Goal: Complete application form

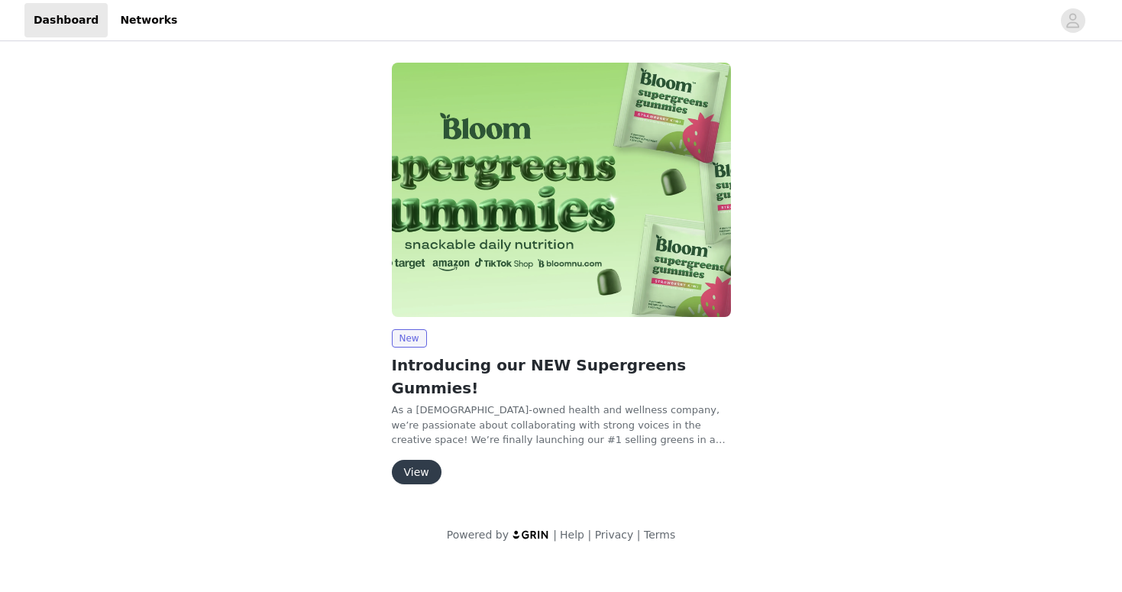
click at [423, 460] on button "View" at bounding box center [417, 472] width 50 height 24
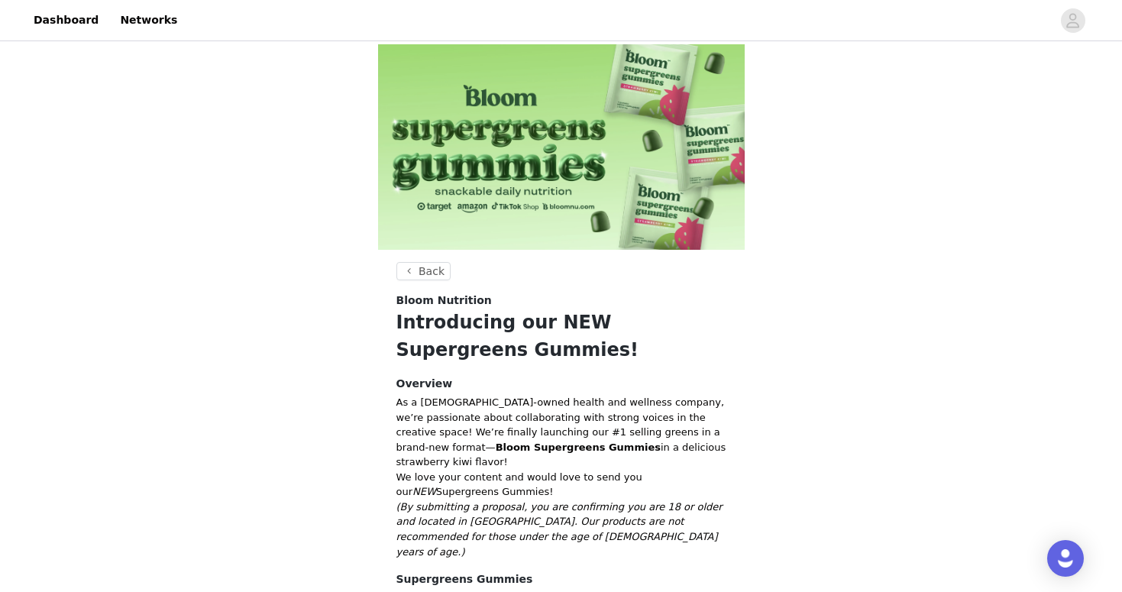
scroll to position [191, 0]
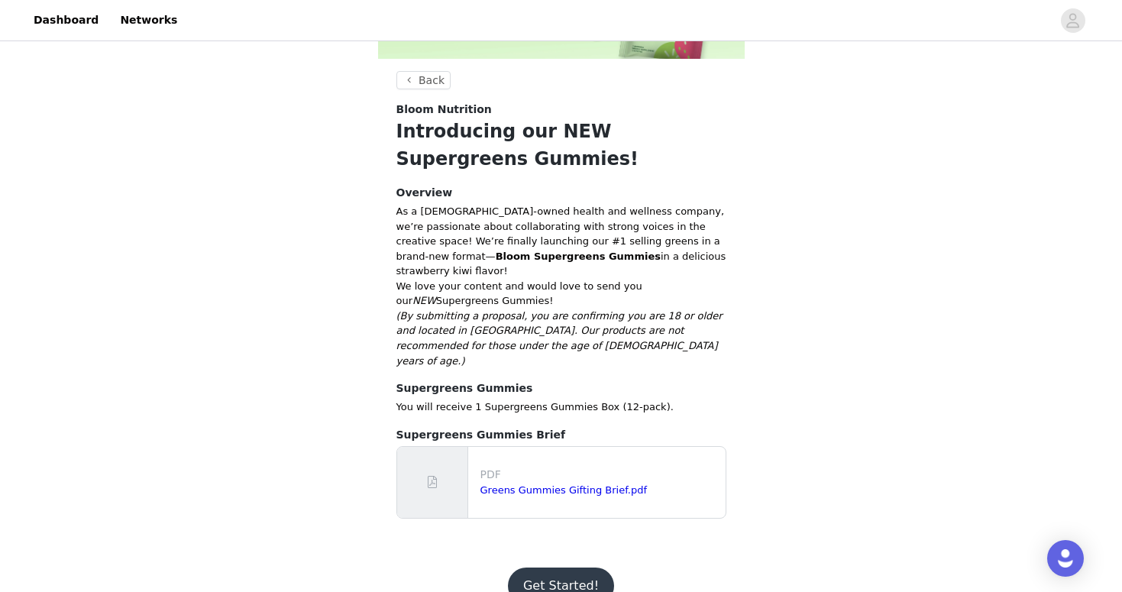
click at [557, 567] on button "Get Started!" at bounding box center [561, 585] width 106 height 37
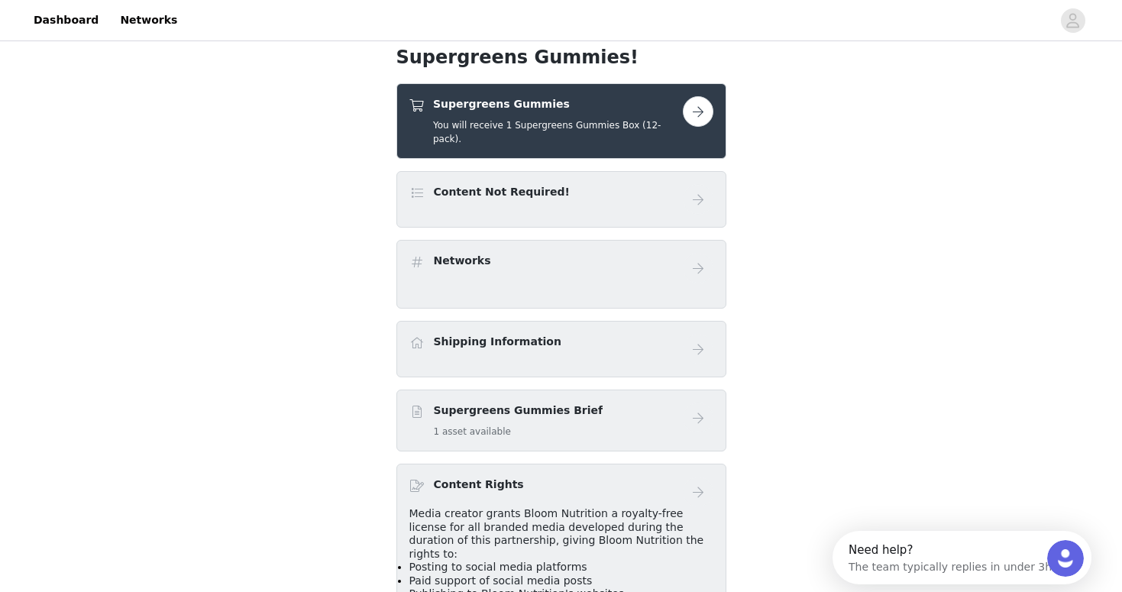
click at [693, 118] on button "button" at bounding box center [698, 111] width 31 height 31
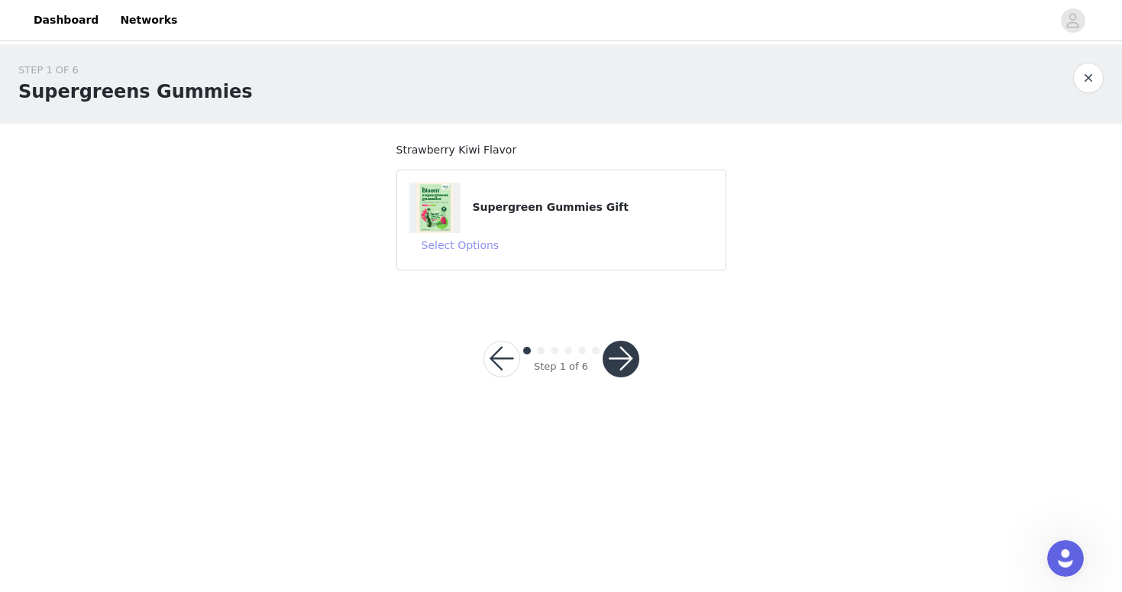
click at [477, 247] on button "Select Options" at bounding box center [460, 245] width 102 height 24
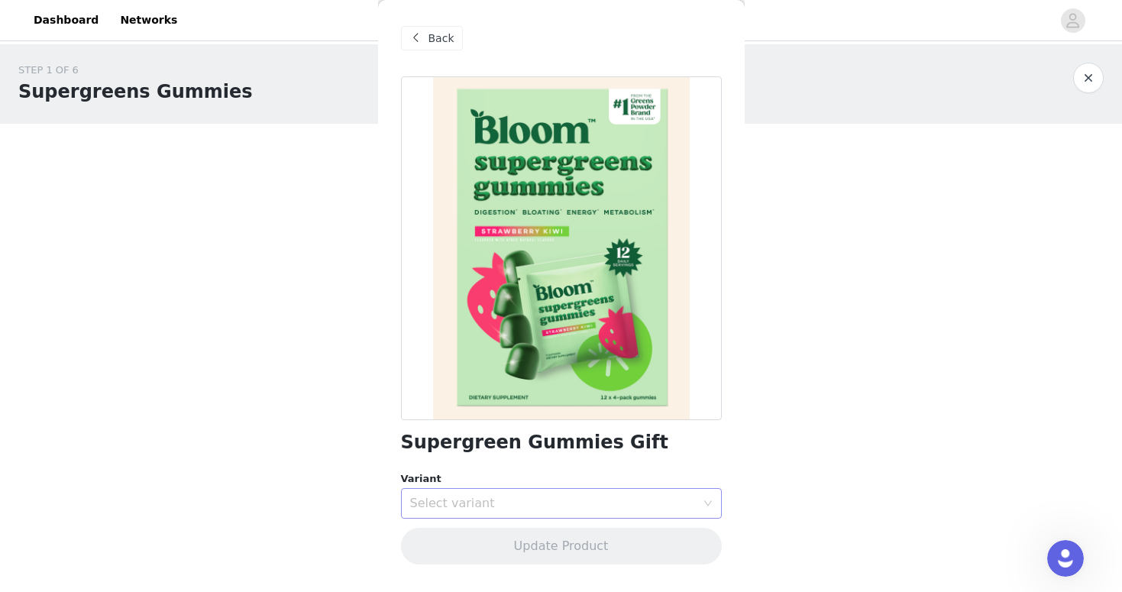
click at [462, 505] on div "Select variant" at bounding box center [553, 503] width 286 height 15
click at [478, 540] on li "Strawberry Kiwi" at bounding box center [561, 537] width 321 height 24
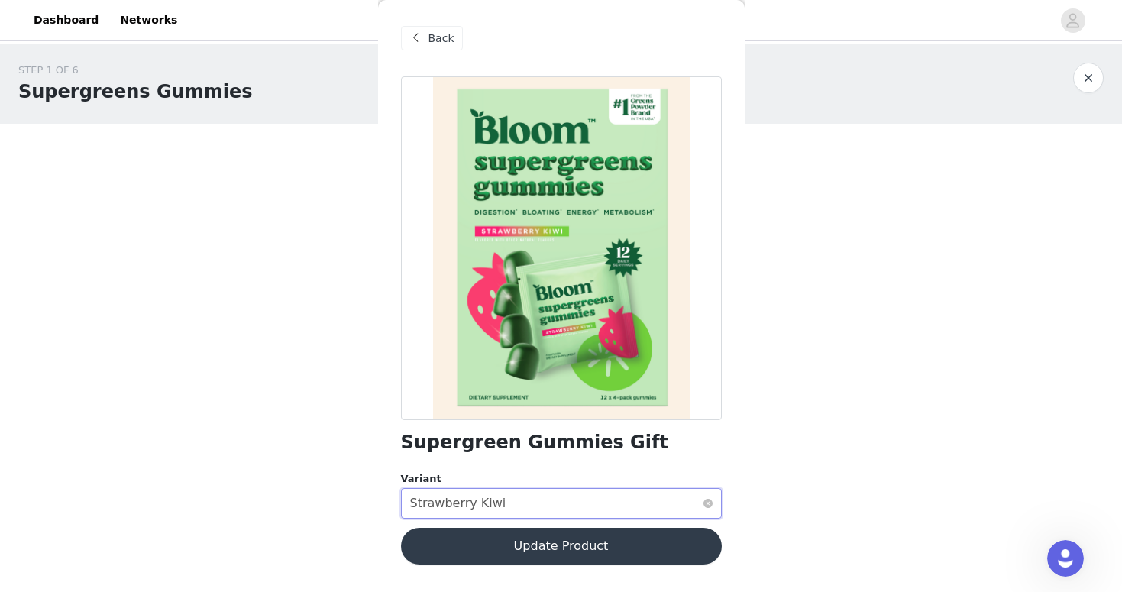
click at [610, 506] on div "Select variant Strawberry Kiwi" at bounding box center [556, 503] width 292 height 29
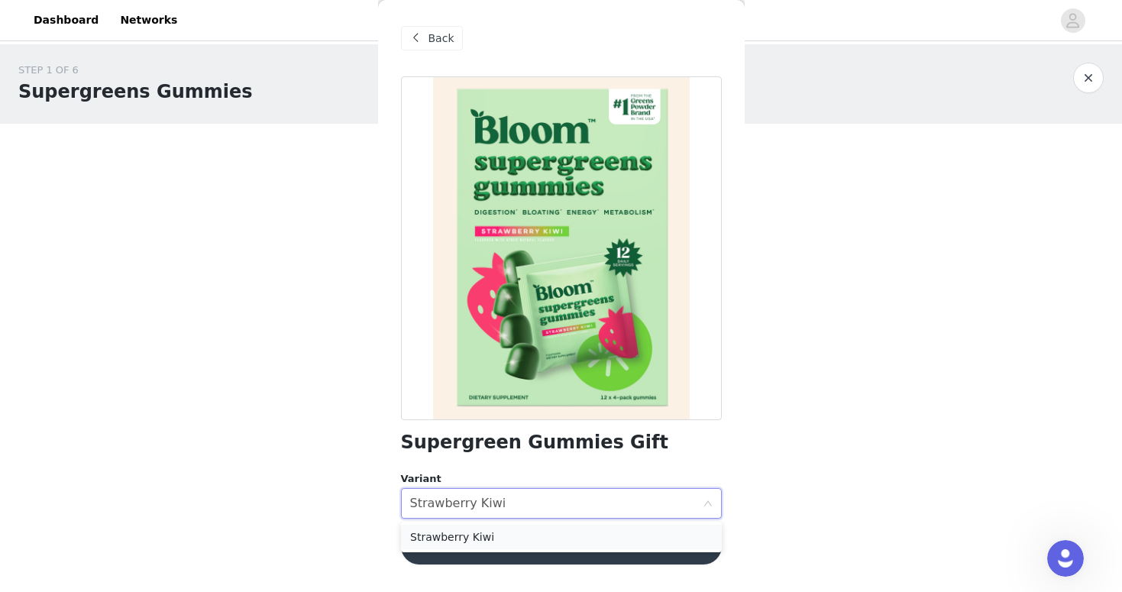
click at [612, 544] on li "Strawberry Kiwi" at bounding box center [561, 537] width 321 height 24
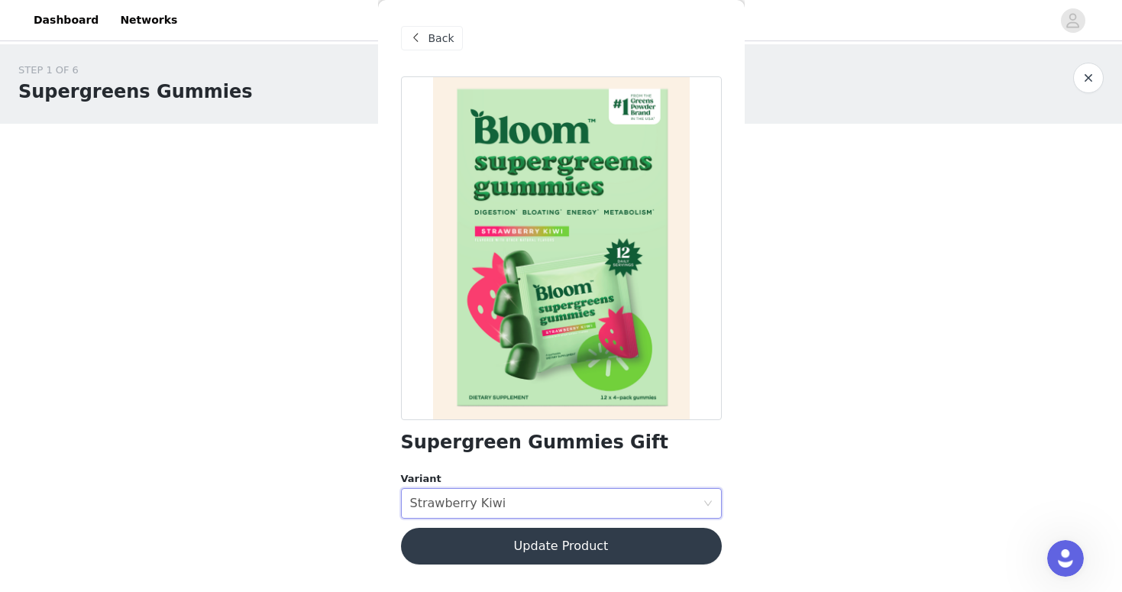
click at [609, 555] on button "Update Product" at bounding box center [561, 546] width 321 height 37
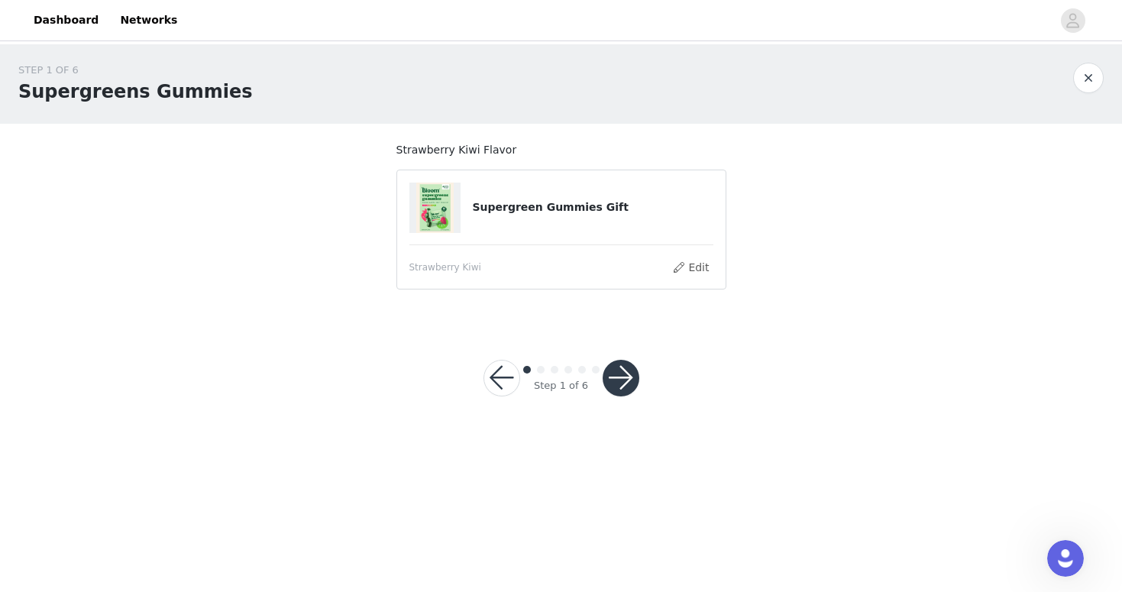
click at [620, 378] on button "button" at bounding box center [620, 378] width 37 height 37
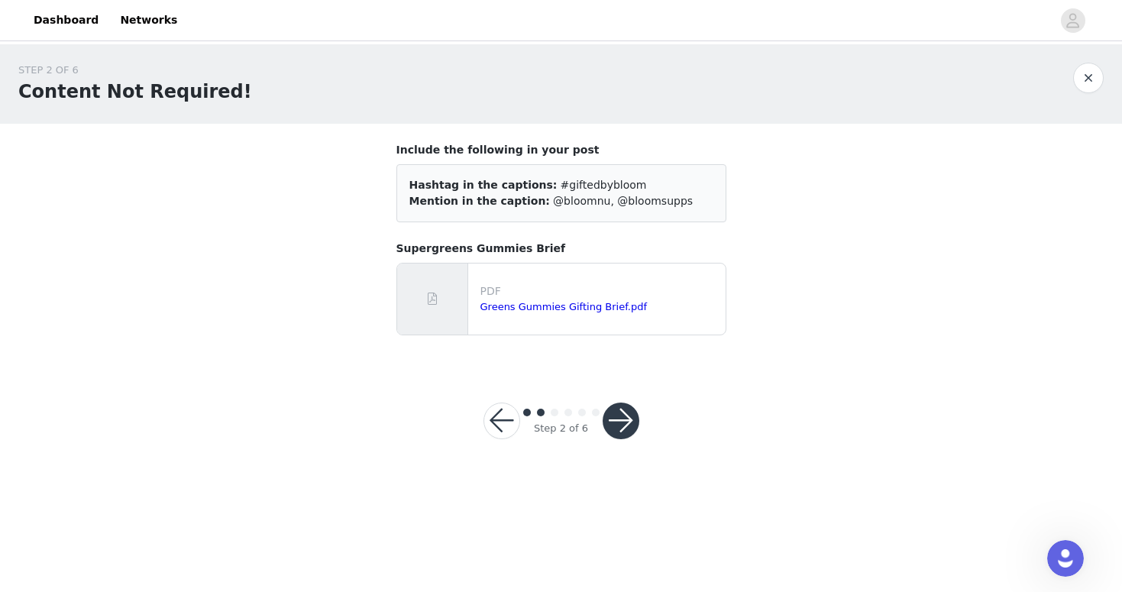
click at [628, 425] on button "button" at bounding box center [620, 420] width 37 height 37
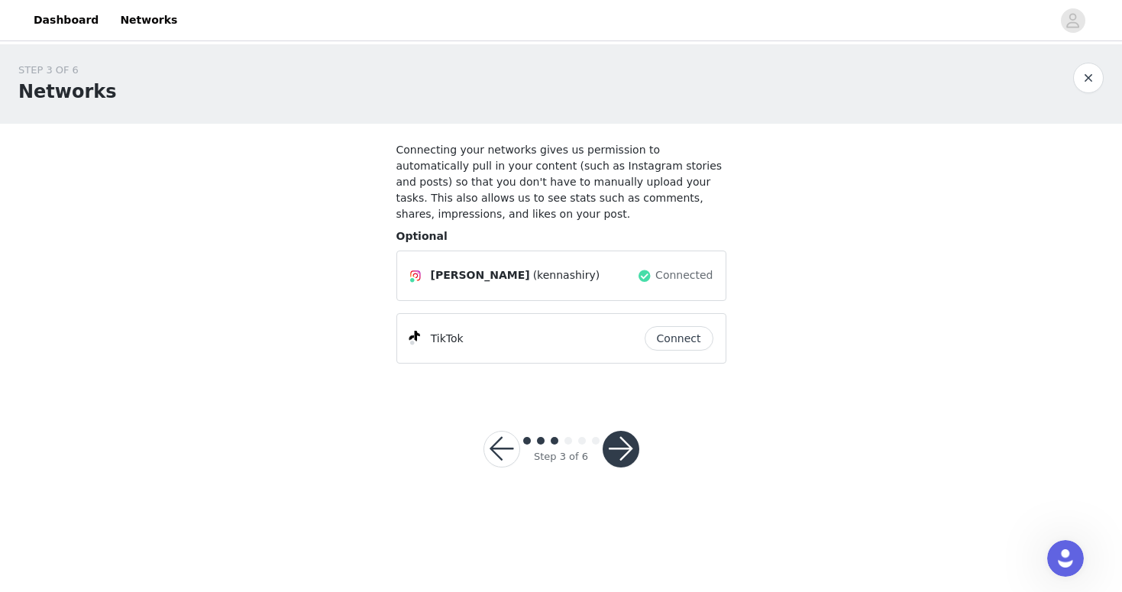
click at [618, 452] on button "button" at bounding box center [620, 449] width 37 height 37
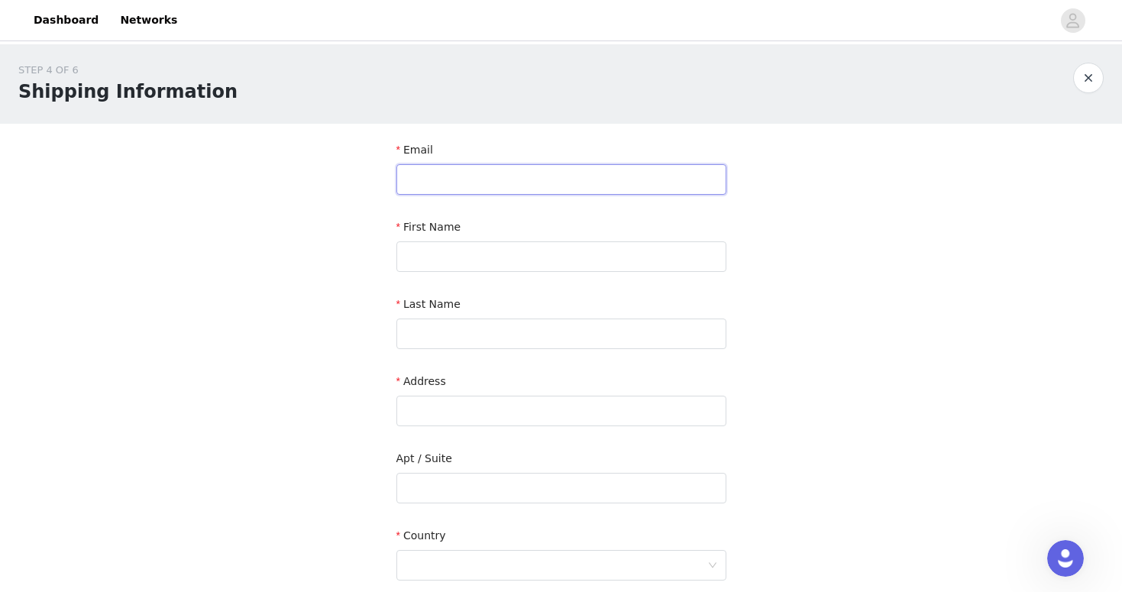
click at [477, 173] on input "text" at bounding box center [561, 179] width 330 height 31
type input "[EMAIL_ADDRESS][DOMAIN_NAME]"
type input "[PERSON_NAME]"
type input "Shiry"
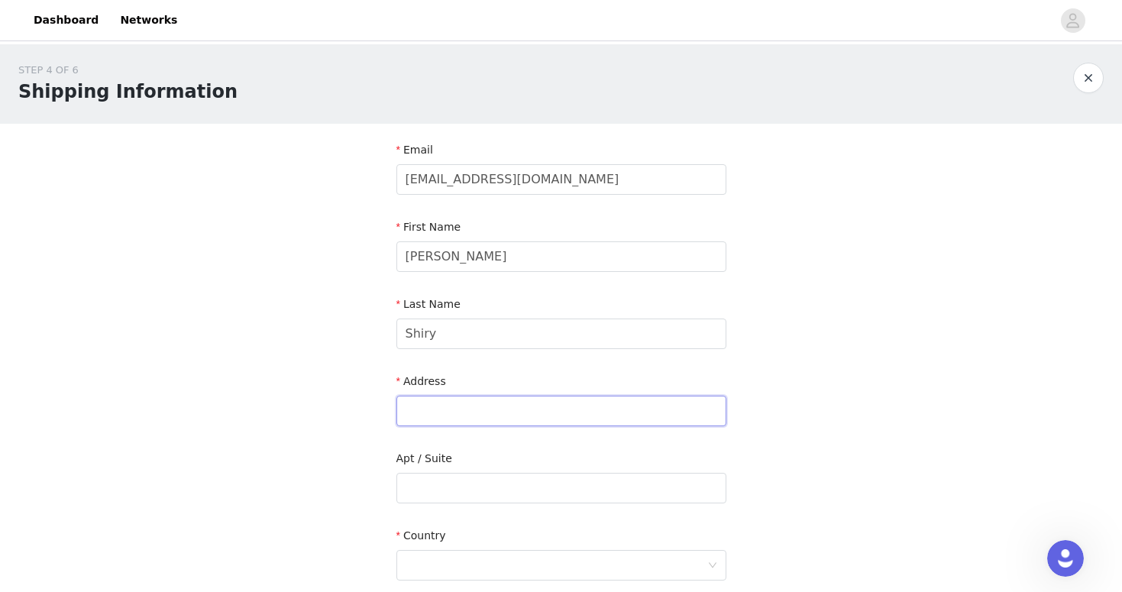
type input "[STREET_ADDRESS]"
type input "[GEOGRAPHIC_DATA]"
type input "92646"
type input "3109558184"
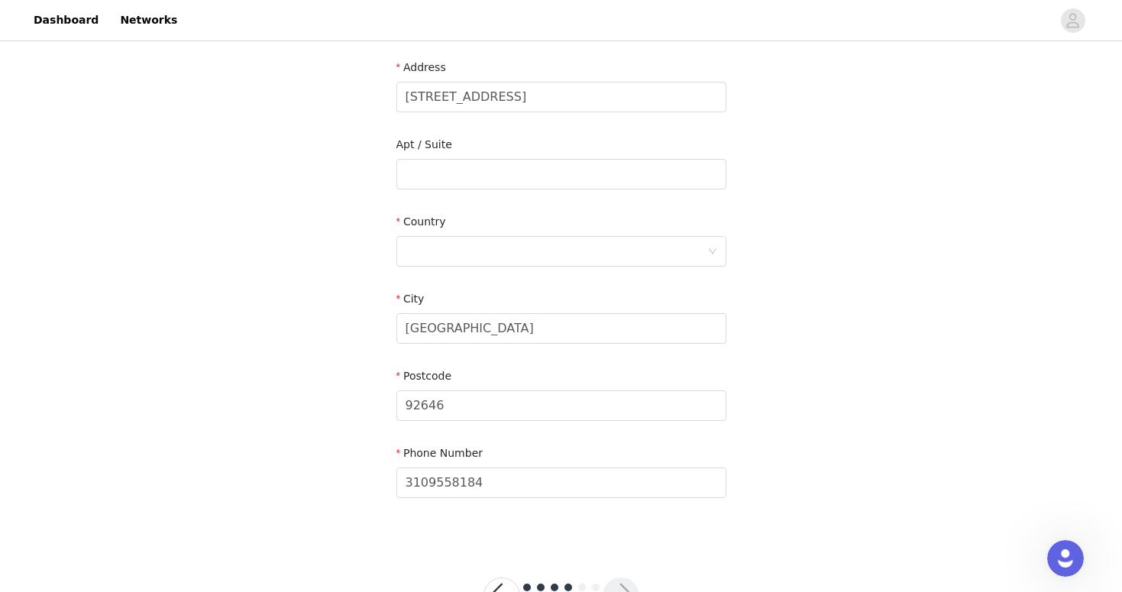
scroll to position [372, 0]
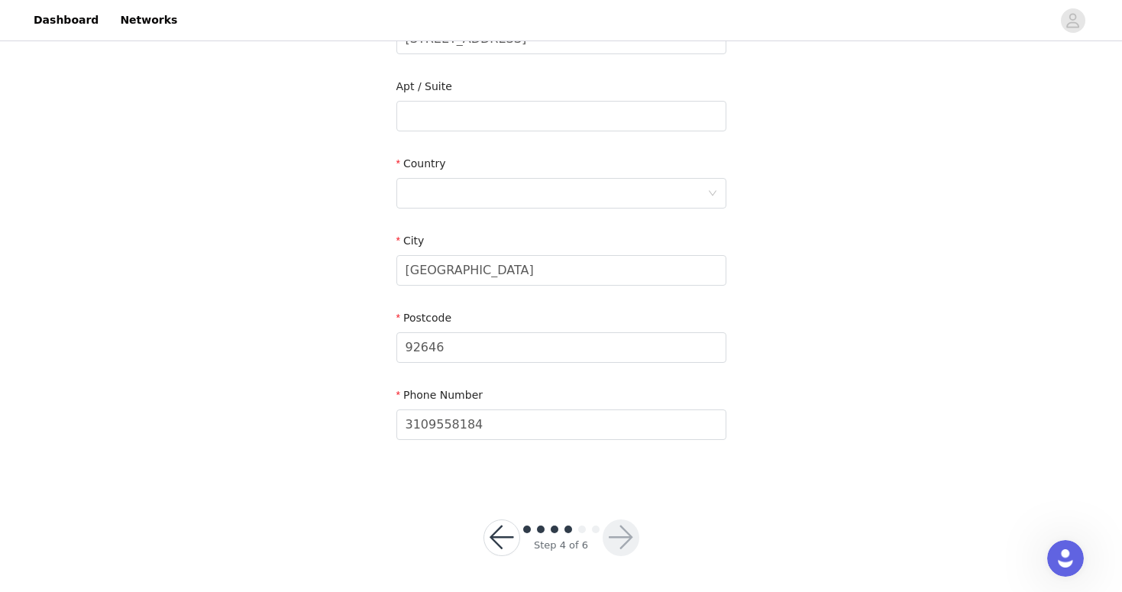
click at [690, 503] on div "STEP 4 OF 6 Shipping Information Email [EMAIL_ADDRESS][DOMAIN_NAME] First Name …" at bounding box center [561, 132] width 1122 height 920
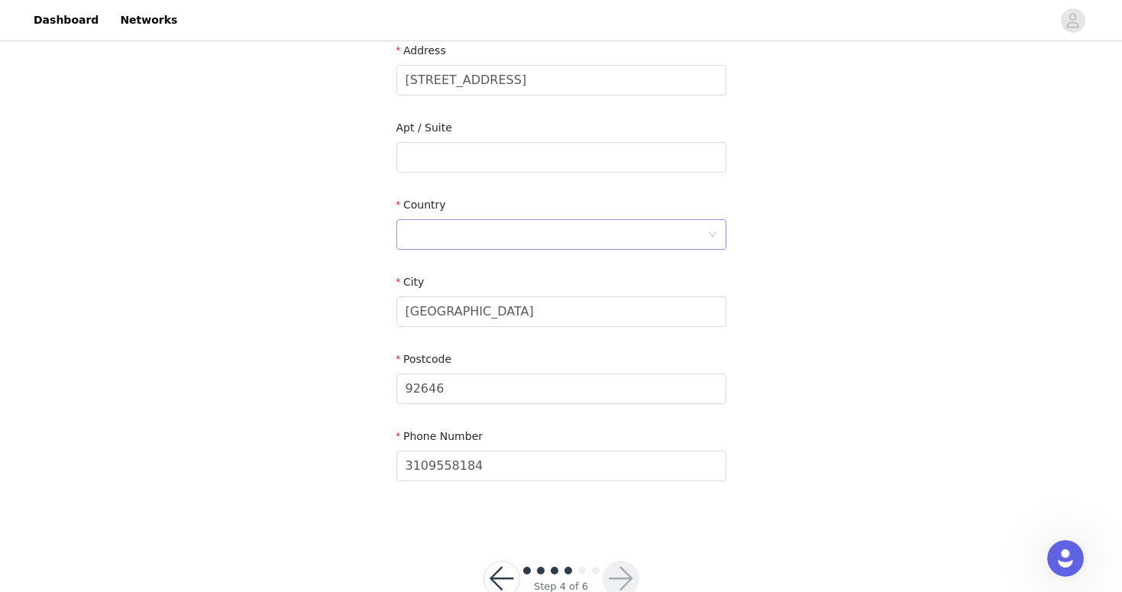
click at [512, 223] on div at bounding box center [556, 234] width 302 height 29
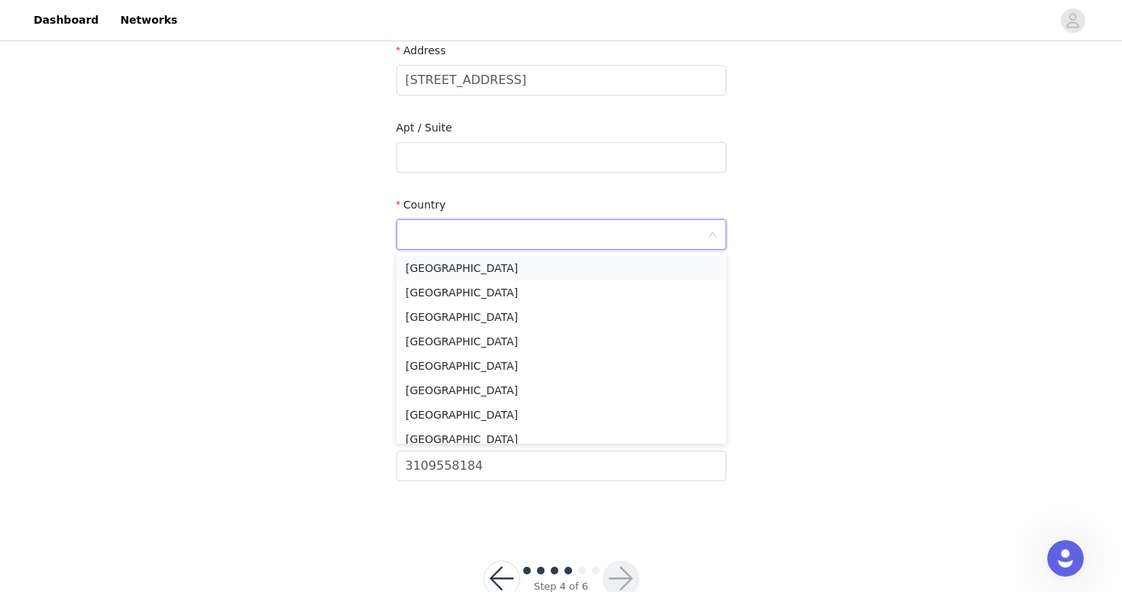
click at [480, 263] on li "[GEOGRAPHIC_DATA]" at bounding box center [561, 268] width 330 height 24
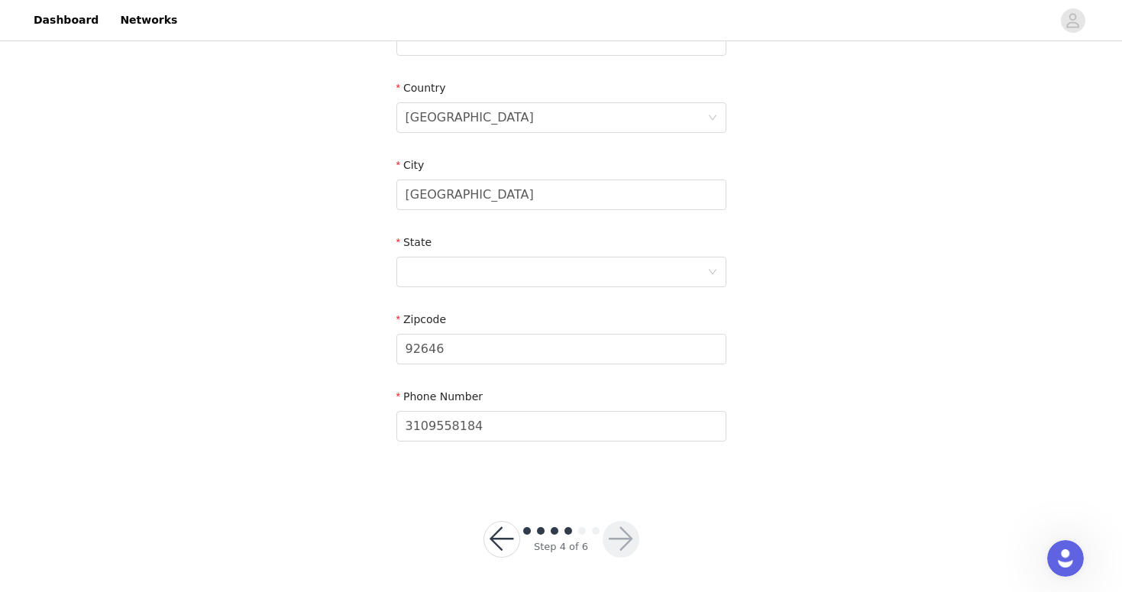
scroll to position [449, 0]
click at [454, 272] on div at bounding box center [556, 270] width 302 height 29
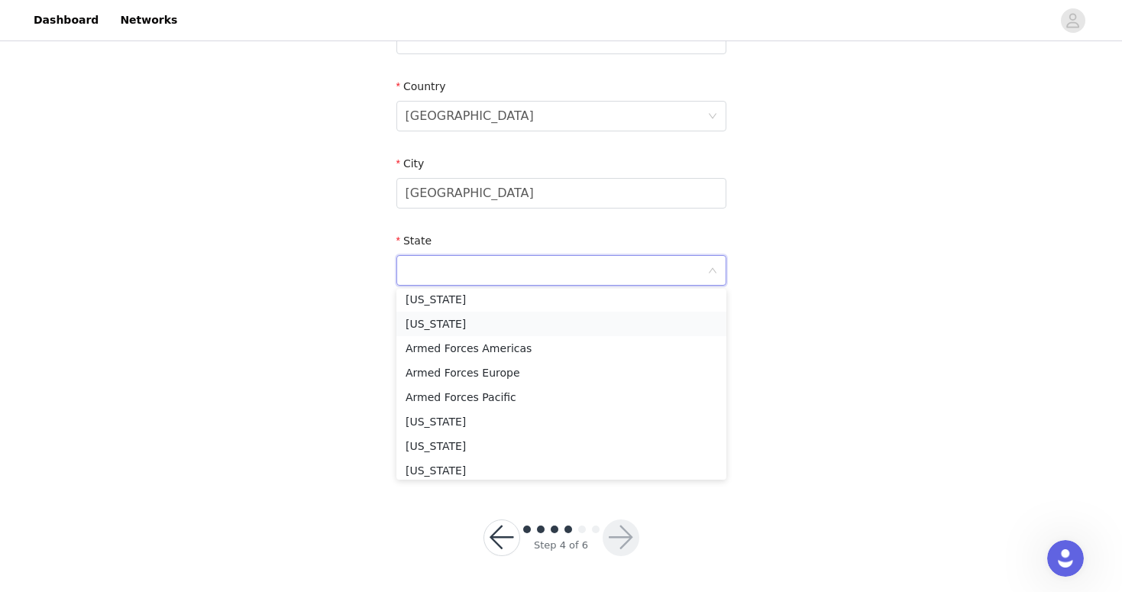
scroll to position [80, 0]
click at [438, 421] on li "[US_STATE]" at bounding box center [561, 419] width 330 height 24
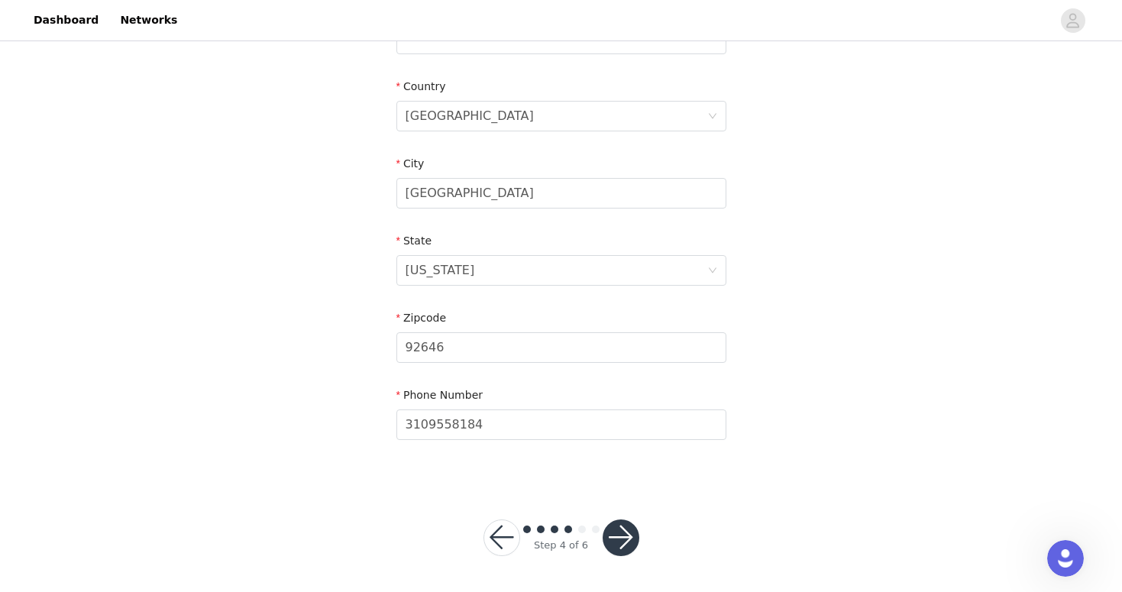
click at [631, 541] on button "button" at bounding box center [620, 537] width 37 height 37
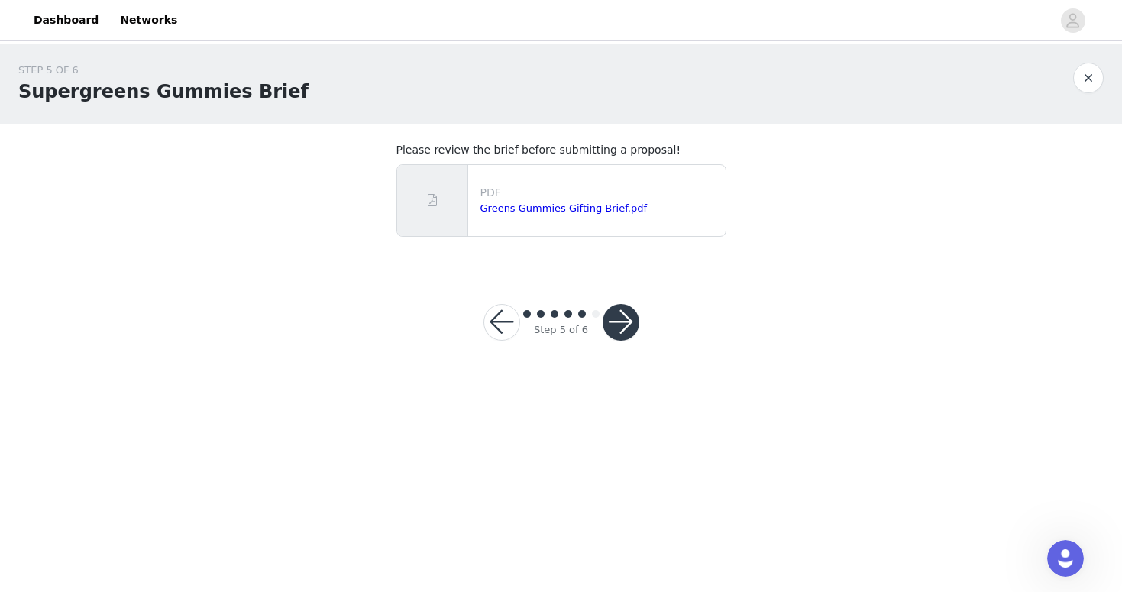
click at [622, 320] on button "button" at bounding box center [620, 322] width 37 height 37
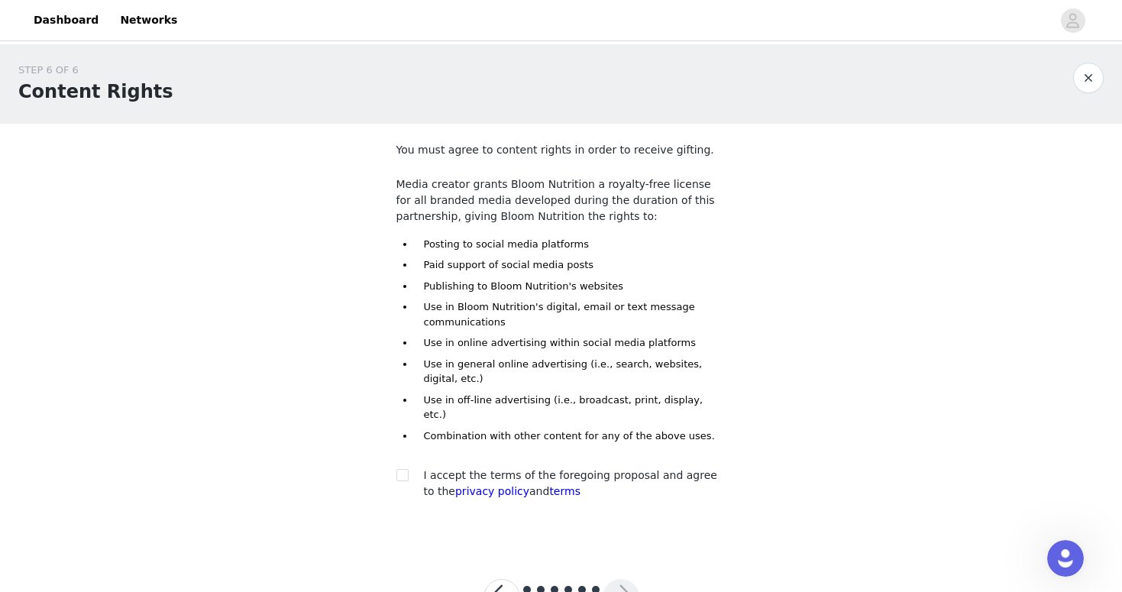
scroll to position [45, 0]
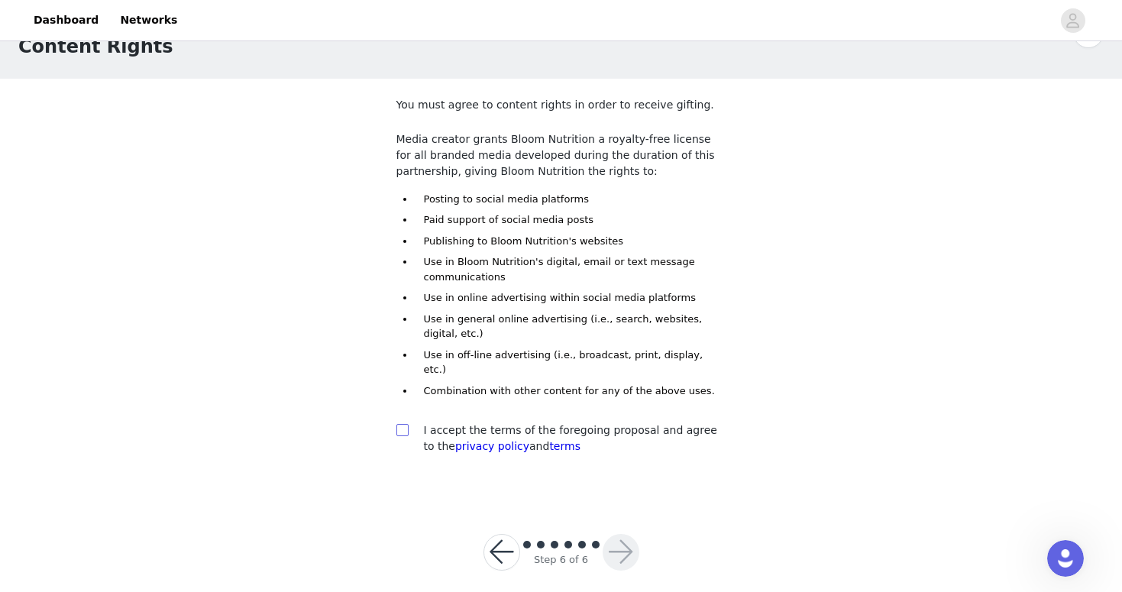
click at [399, 424] on input "checkbox" at bounding box center [401, 429] width 11 height 11
checkbox input "true"
click at [627, 539] on button "button" at bounding box center [620, 552] width 37 height 37
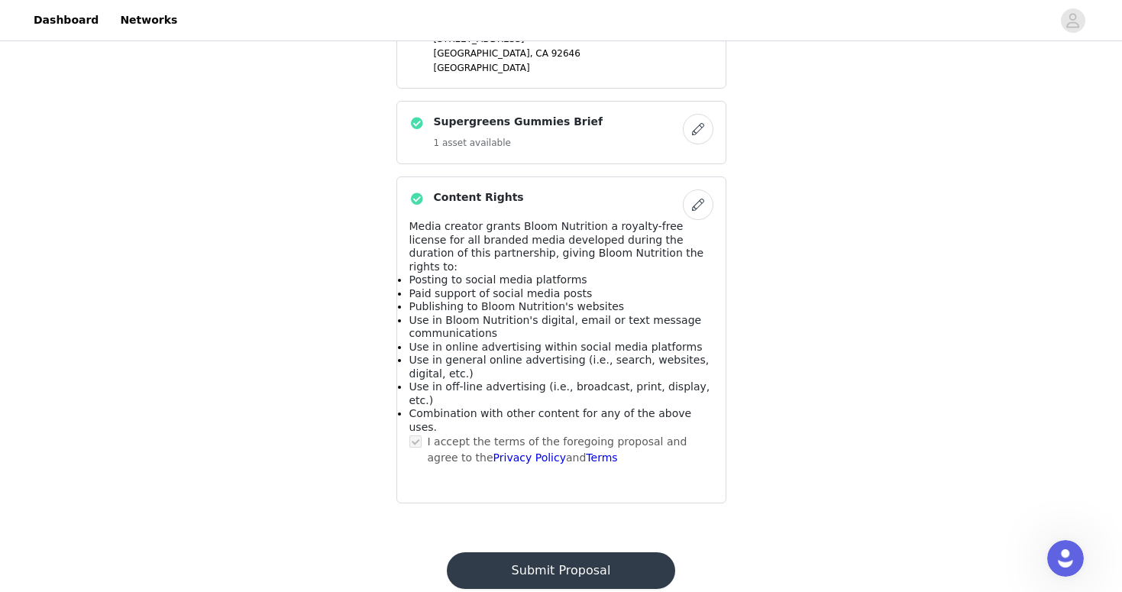
click at [550, 552] on button "Submit Proposal" at bounding box center [561, 570] width 228 height 37
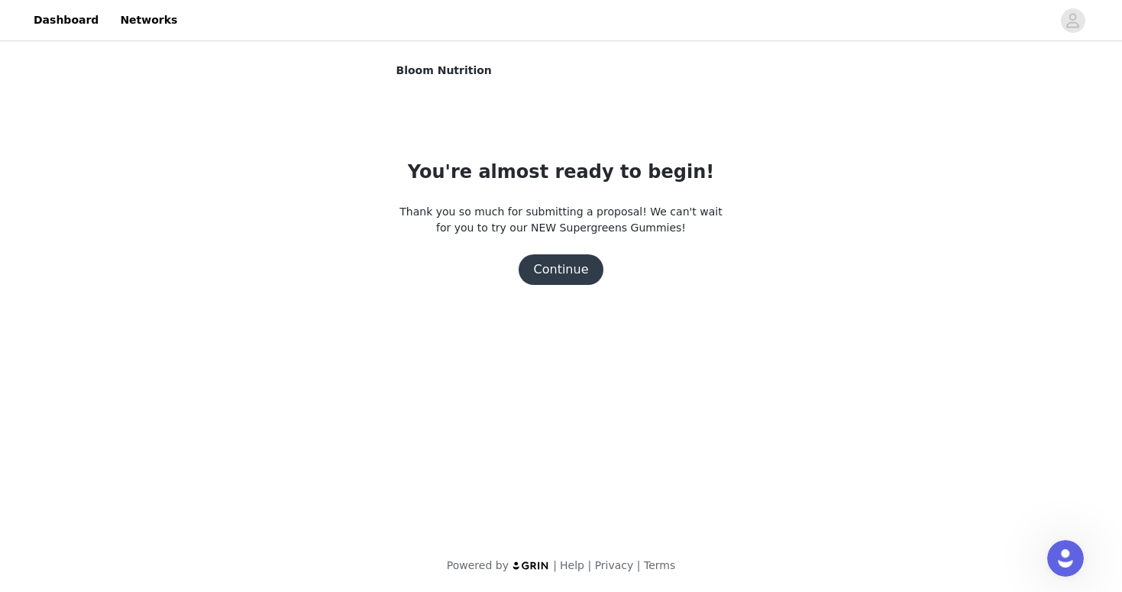
click at [569, 263] on button "Continue" at bounding box center [561, 269] width 86 height 31
